Goal: Communication & Community: Answer question/provide support

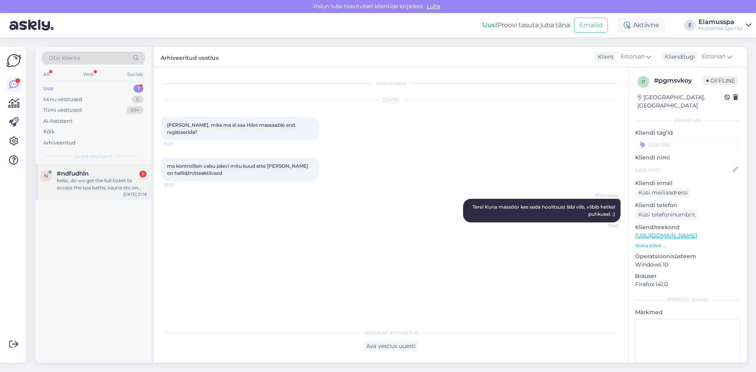
click at [104, 187] on div "hello, do we get the full ticket to access the spa baths, sauna etc on arrival …" at bounding box center [102, 184] width 90 height 14
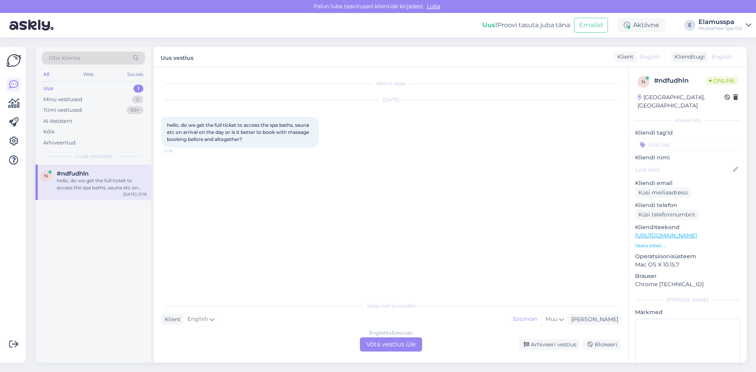
click at [386, 347] on div "English to Estonian Võta vestlus üle" at bounding box center [391, 345] width 62 height 14
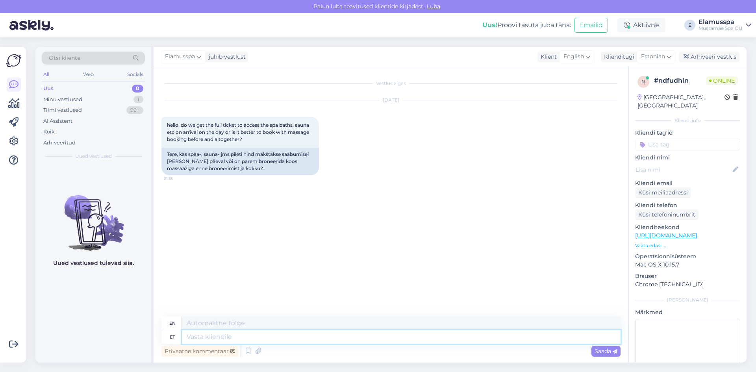
click at [295, 339] on textarea at bounding box center [401, 336] width 439 height 13
type textarea "Tere!"
type textarea "Hello!"
type textarea "Tere! Massaaži s"
type textarea "Hello! Massage"
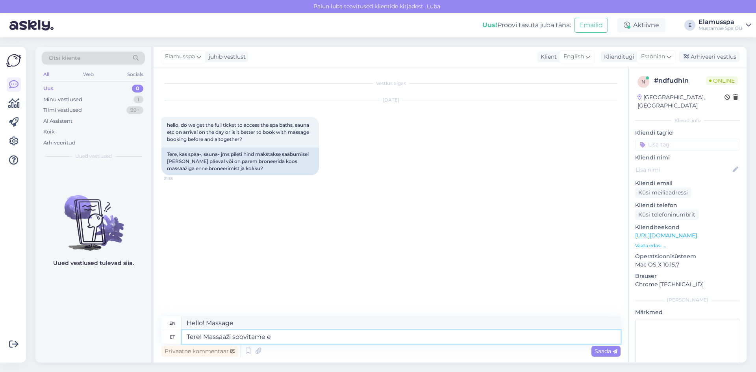
type textarea "Tere! Massaaži soovitame et"
type textarea "Hello! We recommend a massage."
type textarea "Tere! Massaaži soovitame ette"
type textarea "Hello! We recommend a massage in advance."
type textarea "Tere! Massaaži soovitame ette broneerida,"
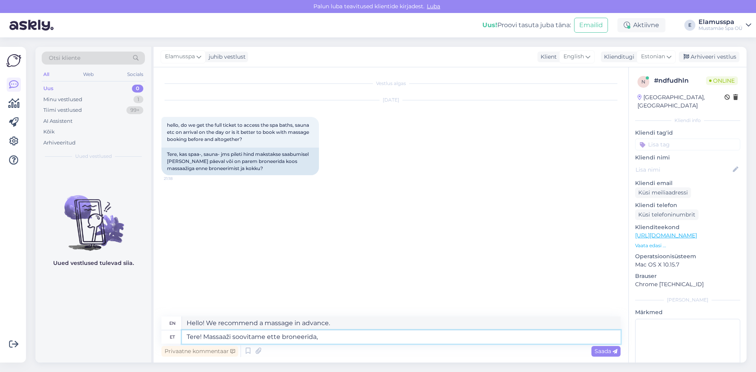
type textarea "Hello! We recommend booking a massage in advance,"
type textarea "Tere! Massaaži soovitame ette broneerida, aga"
type textarea "Hello! We recommend booking a massage in advance, but"
type textarea "Tere! Massaaži soovitame ette broneerida, aga sp ap"
type textarea "Hello! We recommend booking a massage in advance, but please"
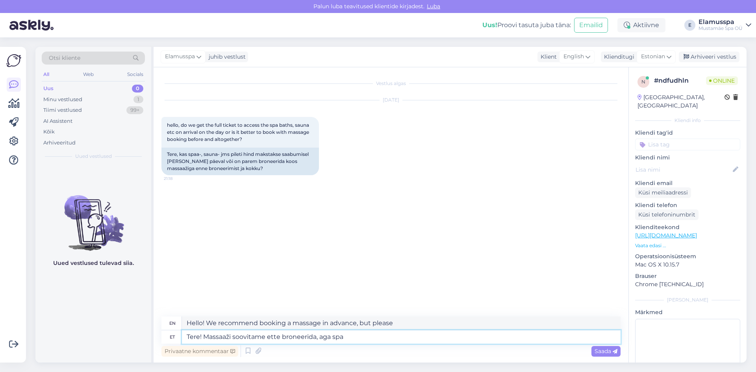
type textarea "Tere! Massaaži soovitame ette broneerida, aga spa"
type textarea "Hello! We recommend booking a massage in advance, but the spa"
type textarea "Tere! Massaaži soovitame ette broneerida, aga spa pääsmed"
type textarea "Hello! We recommend booking a massage in advance, but spa passes"
type textarea "Tere! Massaaži soovitame ette broneerida, aga spa pääsmed võite j"
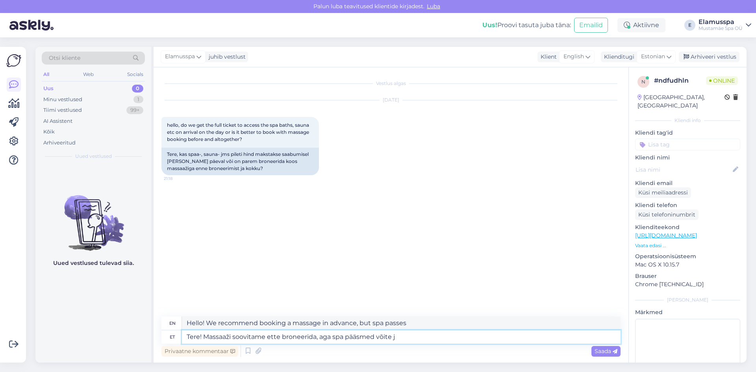
type textarea "Hello! We recommend booking a massage in advance, but you can buy spa passes"
type textarea "Tere! Massaaži soovitame ette broneerida, aga spa pääsmed võite julgelt"
type textarea "Hello! We recommend booking a massage in advance, but you can safely book spa p…"
type textarea "Tere! Massaaži soovitame ette broneerida, aga spa pääsmed võite julgelt kohapea…"
type textarea "Hello! We recommend booking a massage in advance, but you can buy spa passes on…"
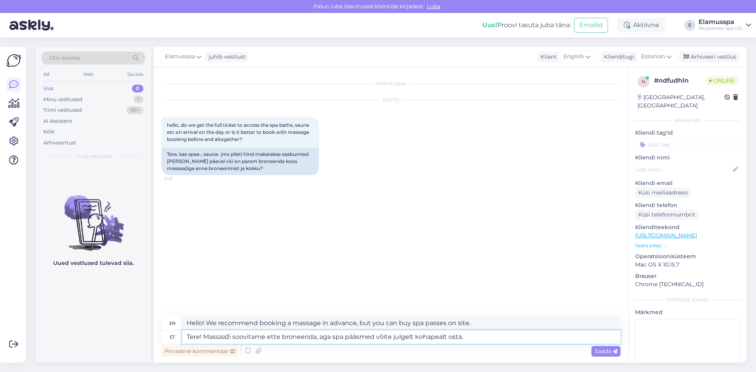
type textarea "Tere! Massaaži soovitame ette broneerida, aga spa pääsmed võite julgelt kohapea…"
type textarea "Hello! We recommend booking a massage in advance, but you can purchase spa pass…"
type textarea "Tere! Massaaži soovitame ette broneerida, aga spa pääsmed võite julgelt kohapea…"
type textarea "Hello! We recommend booking a massage in advance, but you can buy spa passes on…"
type textarea "Tere! Massaaži soovitame ette broneerida, aga spa pääsmed võite julgelt kohapea…"
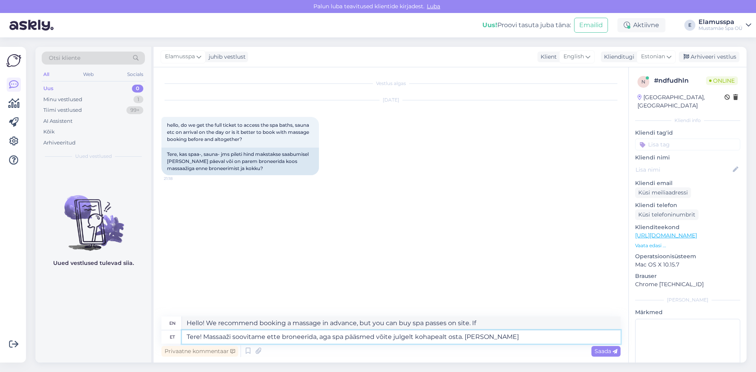
type textarea "Hello! We recommend booking a massage in advance, but you can buy spa passes on…"
type textarea "Tere! Massaaži soovitame ette broneerida, aga spa pääsmed võite julgelt kohapea…"
type textarea "Hello! We recommend booking a massage in advance, but you can buy spa passes on…"
type textarea "Tere! Massaaži soovitame ette broneerida, aga spa pääsmed võite julgelt kohapea…"
type textarea "Hello! We recommend booking a massage in advance, but you can buy spa passes on…"
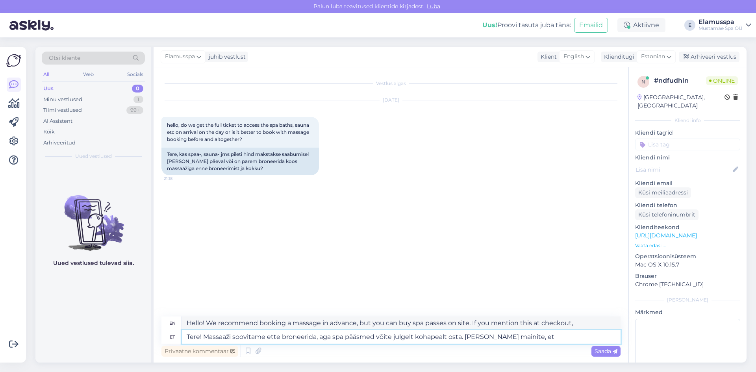
type textarea "Tere! Massaaži soovitame ette broneerida, aga spa pääsmed võite julgelt kohapea…"
type textarea "Hello! We recommend booking a massage in advance, but you can buy spa passes on…"
type textarea "Tere! Massaaži soovitame ette broneerida, aga spa pääsmed võite julgelt kohapea…"
type textarea "Hello! We recommend booking a massage in advance, but you can buy spa passes on…"
type textarea "Tere! Massaaži soovitame ette broneerida, aga spa pääsmed võite julgelt kohapea…"
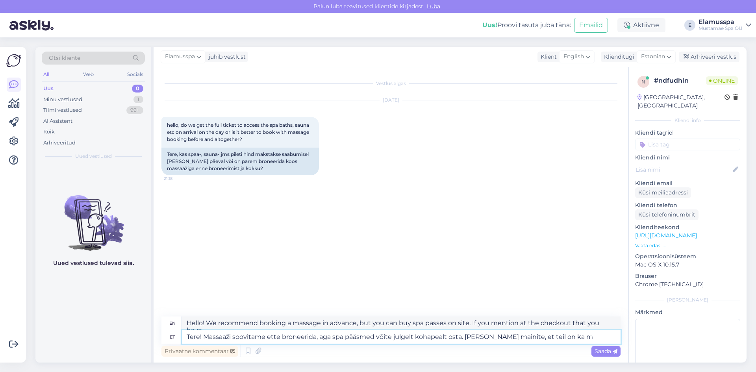
type textarea "Hello! We recommend booking a massage in advance, but you can buy spa passes on…"
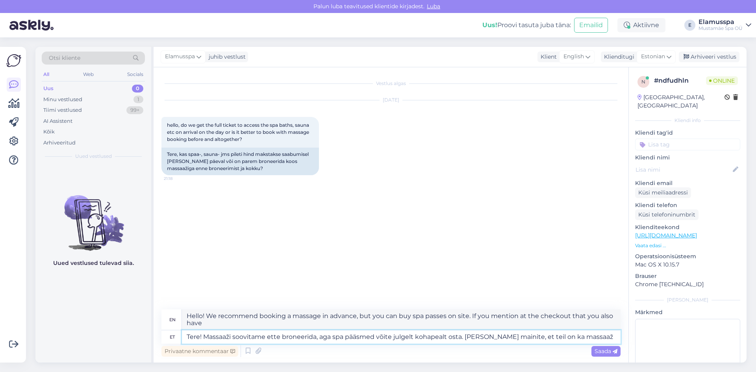
type textarea "Tere! Massaaži soovitame ette broneerida, aga spa pääsmed võite julgelt kohapea…"
type textarea "Hello! We recommend booking a massage in advance, but you can buy spa passes on…"
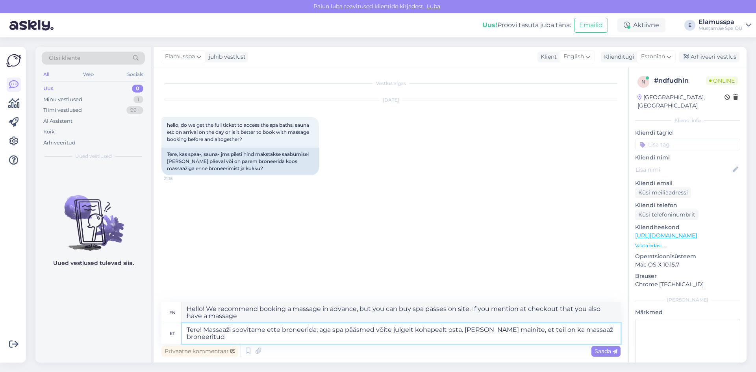
type textarea "Tere! Massaaži soovitame ette broneerida, aga spa pääsmed võite julgelt kohapea…"
type textarea "Hello! We recommend booking a massage in advance, but you can buy spa passes on…"
type textarea "Tere! Massaaži soovitame ette broneerida, aga spa pääsmed võite julgelt kohapea…"
type textarea "Hello! We recommend booking a massage in advance, but you can buy spa passes on…"
type textarea "Tere! Massaaži soovitame ette broneerida, aga spa pääsmed võite julgelt kohapea…"
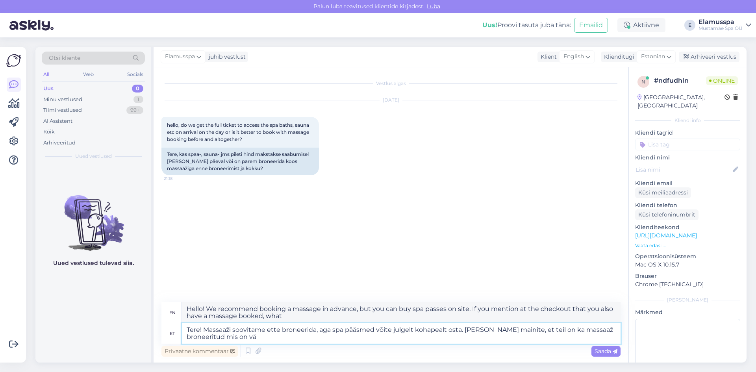
type textarea "Hello! We recommend booking a massage in advance, but you can buy spa passes on…"
type textarea "Tere! Massaaži soovitame ette broneerida, aga spa pääsmed võite julgelt kohapea…"
type textarea "Hello! We recommend booking a massage in advance, but you can buy spa passes on…"
type textarea "Tere! Massaaži soovitame ette broneerida, aga spa pääsmed võite julgelt kohapea…"
type textarea "Hello! We recommend booking a massage in advance, but you can buy spa passes on…"
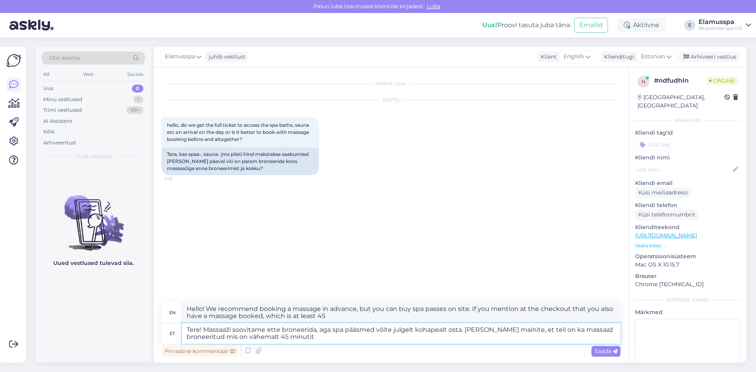
type textarea "Tere! Massaaži soovitame ette broneerida, aga spa pääsmed võite julgelt kohapea…"
type textarea "Hello! We recommend booking a massage in advance, but you can buy spa passes on…"
type textarea "Tere! Massaaži soovitame ette broneerida, aga spa pääsmed võite julgelt kohapea…"
type textarea "Hello! We recommend booking a massage in advance, but you can buy spa passes on…"
type textarea "Tere! Massaaži soovitame ette broneerida, aga spa pääsmed võite julgelt kohapea…"
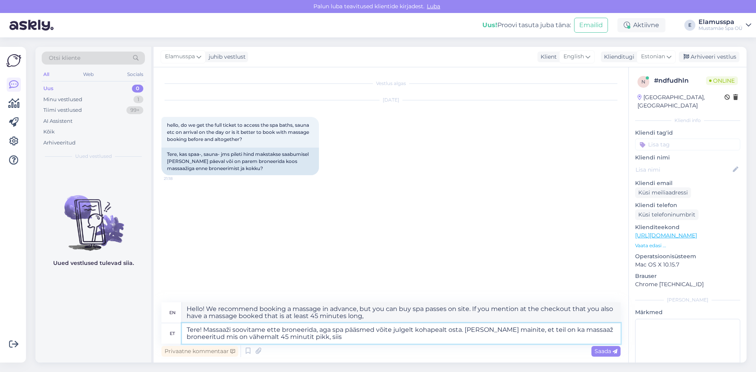
type textarea "Hello! We recommend booking a massage in advance, but you can buy spa passes on…"
type textarea "Tere! Massaaži soovitame ette broneerida, aga spa pääsmed võite julgelt kohapea…"
type textarea "Hello! We recommend booking a massage in advance, but you can buy spa passes on…"
type textarea "Tere! Massaaži soovitame ette broneerida, aga spa pääsmed võite julgelt kohapea…"
type textarea "Hello! We recommend booking a massage in advance, but you can buy spa passes on…"
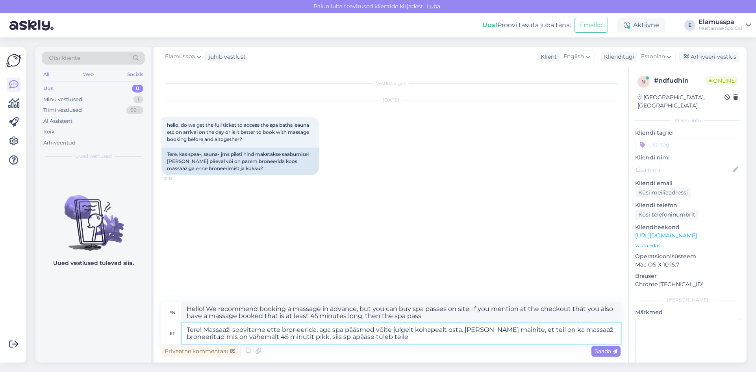
type textarea "Tere! Massaaži soovitame ette broneerida, aga spa pääsmed võite julgelt kohapea…"
type textarea "Hello! We recommend booking a massage in advance, but you can buy spa passes on…"
type textarea "Tere! Massaaži soovitame ette broneerida, aga spa pääsmed võite julgelt kohapea…"
type textarea "Hello! We recommend booking a massage in advance, but you can buy spa passes on…"
type textarea "Tere! Massaaži soovitame ette broneerida, aga spa pääsmed võite julgelt kohapea…"
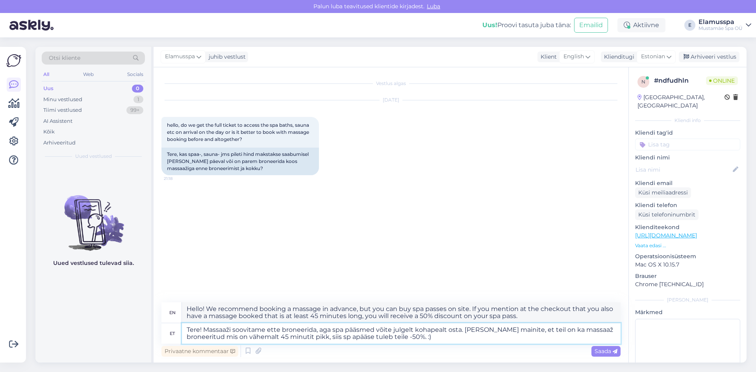
type textarea "Hello! We recommend booking a massage in advance, but you can buy spa passes on…"
click at [497, 332] on textarea "Tere! Massaaži soovitame ette broneerida, aga spa pääsmed võite julgelt kohapea…" at bounding box center [401, 333] width 439 height 20
type textarea "Tere! Massaaži soovitame ette broneerida, aga spa pääsmed võite julgelt kohapea…"
type textarea "Hello! We recommend booking a massage in advance, but you can buy spa passes on…"
click at [497, 338] on textarea "Tere! Massaaži soovitame ette broneerida, aga spa pääsmed võite julgelt kohapea…" at bounding box center [401, 333] width 439 height 20
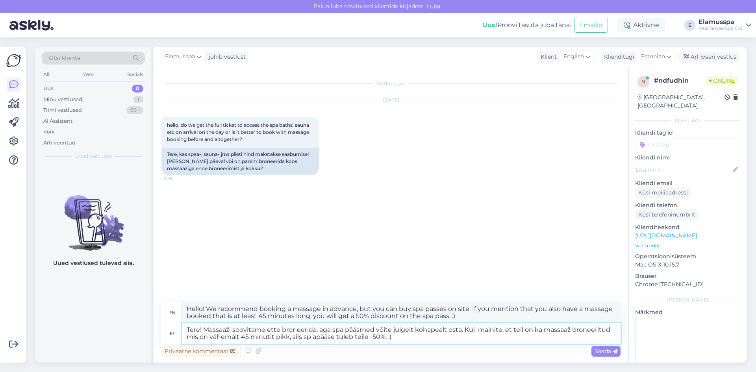
click at [477, 331] on textarea "Tere! Massaaži soovitame ette broneerida, aga spa pääsmed võite julgelt kohapea…" at bounding box center [401, 333] width 439 height 20
type textarea "Tere! Massaaži soovitame ette broneerida, aga spa pääsmed võite julgelt kohapea…"
type textarea "Hello! We recommend booking a massage in advance, but you can buy spa passes on…"
type textarea "Tere! Massaaži soovitame ette broneerida, aga spa pääsmed võite julgelt kohapea…"
click at [255, 315] on textarea "Hello! We recommend booking a massage in advance, but you can buy spa passes on…" at bounding box center [401, 312] width 439 height 20
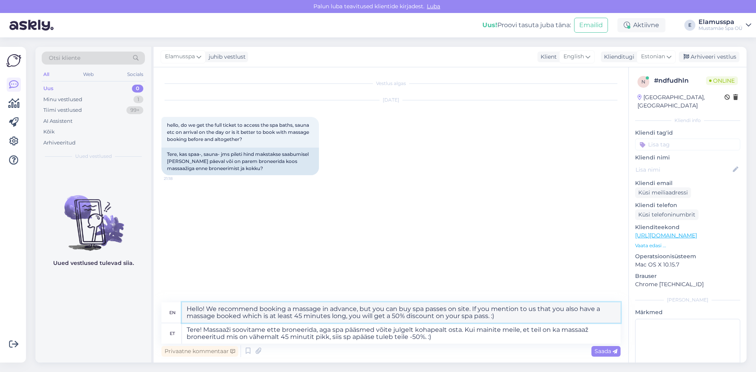
type textarea "Hello! We recommend booking a massage in advance, but you can buy spa passes on…"
click at [438, 340] on textarea "Tere! Massaaži soovitame ette broneerida, aga spa pääsmed võite julgelt kohapea…" at bounding box center [401, 333] width 439 height 20
click at [606, 351] on span "Saada" at bounding box center [606, 351] width 23 height 7
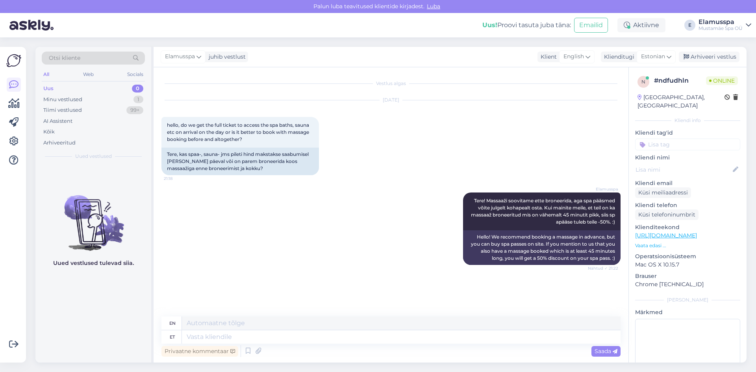
scroll to position [40, 0]
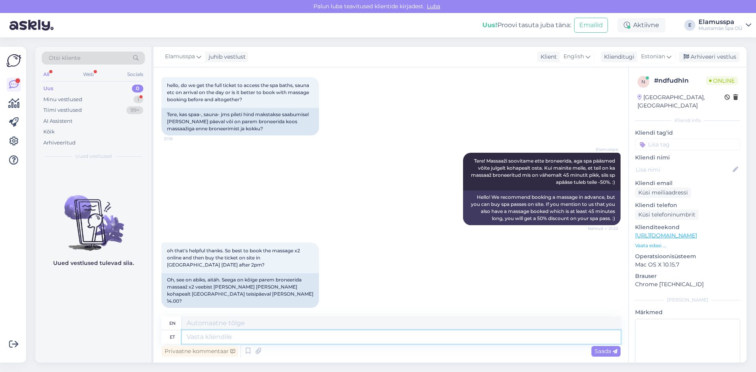
click at [265, 336] on textarea at bounding box center [401, 336] width 439 height 13
type textarea "Täpselt n"
type textarea "Exactly"
type textarea "Täpselt nii j"
type textarea "Exactly so"
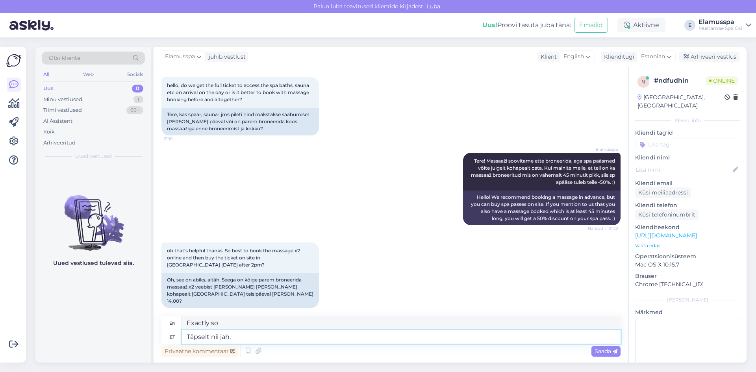
type textarea "Täpselt nii jah. :"
type textarea "Exactly, yes."
type textarea "Täpselt nii jah. :)"
type textarea "Exactly, yes. :)"
type textarea "Täpselt nii jah. :)"
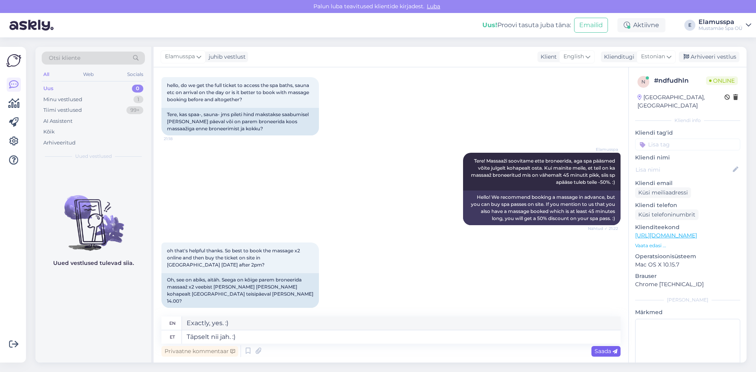
click at [603, 348] on span "Saada" at bounding box center [606, 351] width 23 height 7
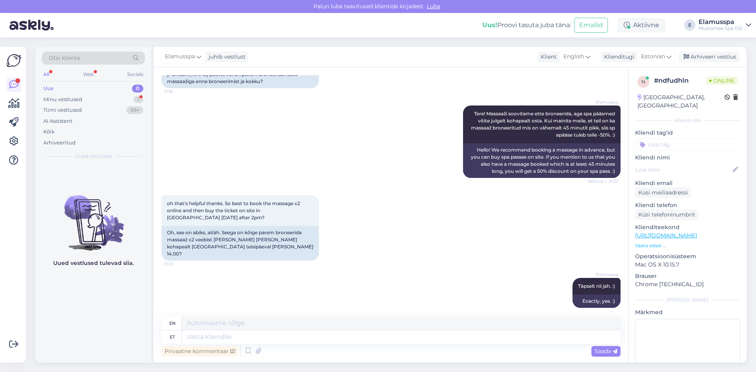
scroll to position [134, 0]
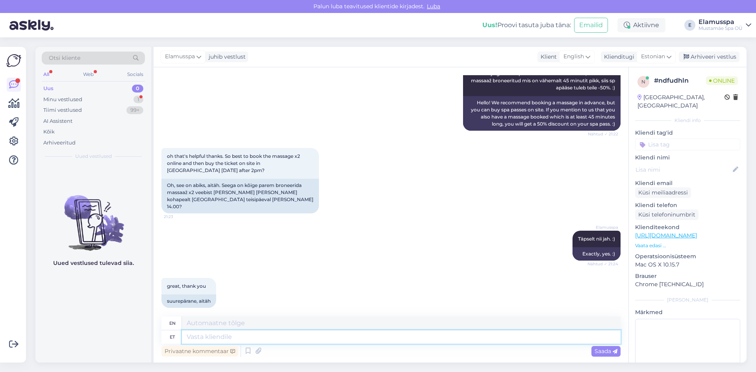
click at [212, 336] on textarea at bounding box center [401, 336] width 439 height 13
type textarea "Palun!"
type textarea "Please!"
type textarea "P"
click at [701, 54] on div "Arhiveeri vestlus" at bounding box center [709, 57] width 61 height 11
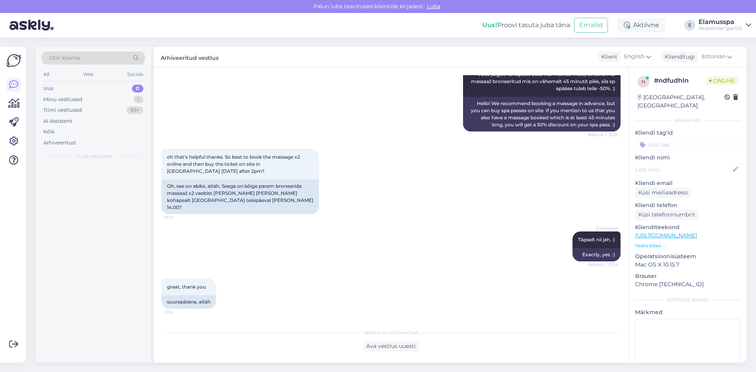
scroll to position [126, 0]
